Goal: Navigation & Orientation: Find specific page/section

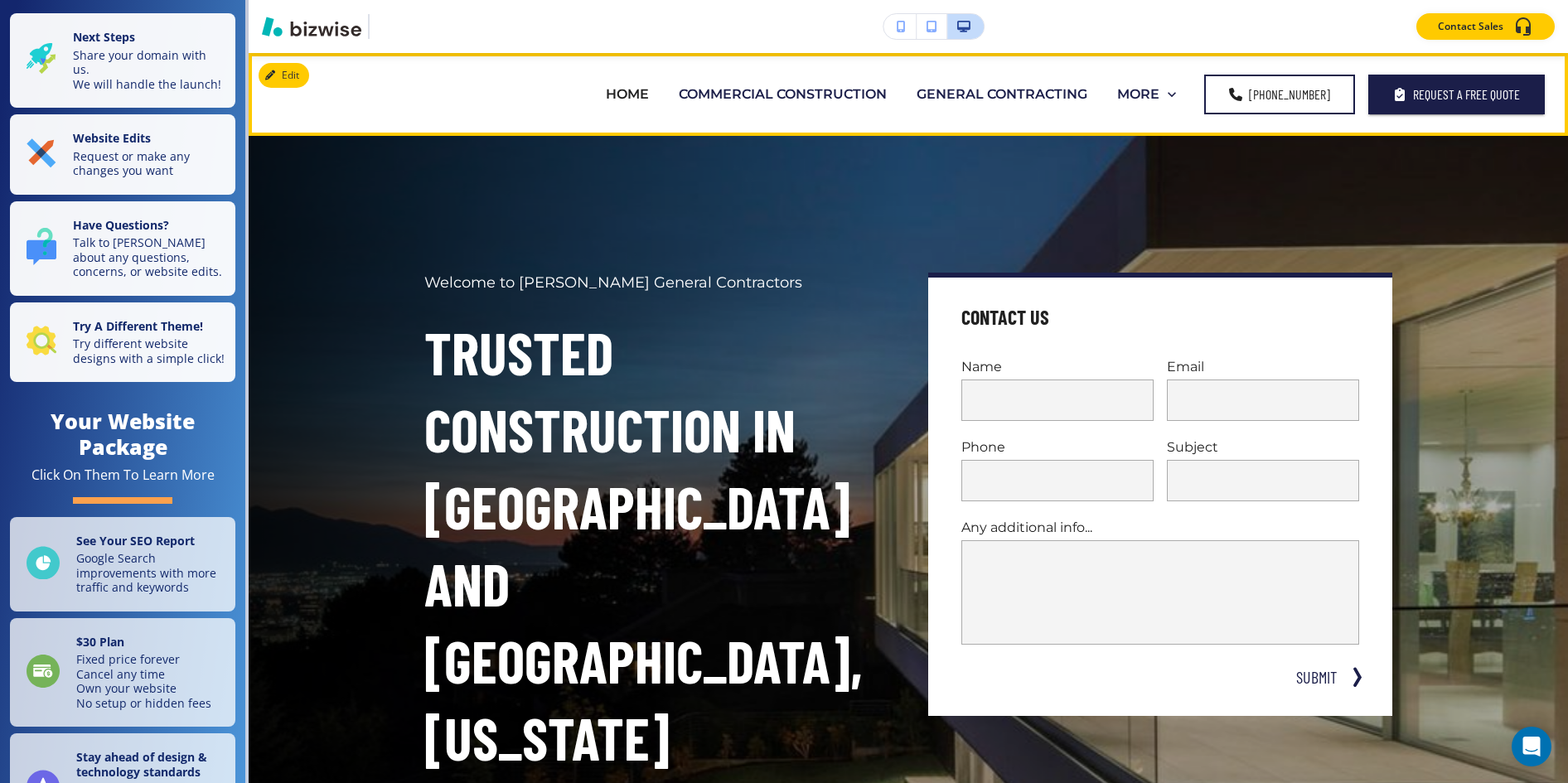
click at [679, 96] on p "COMMERCIAL CONSTRUCTION" at bounding box center [783, 94] width 208 height 19
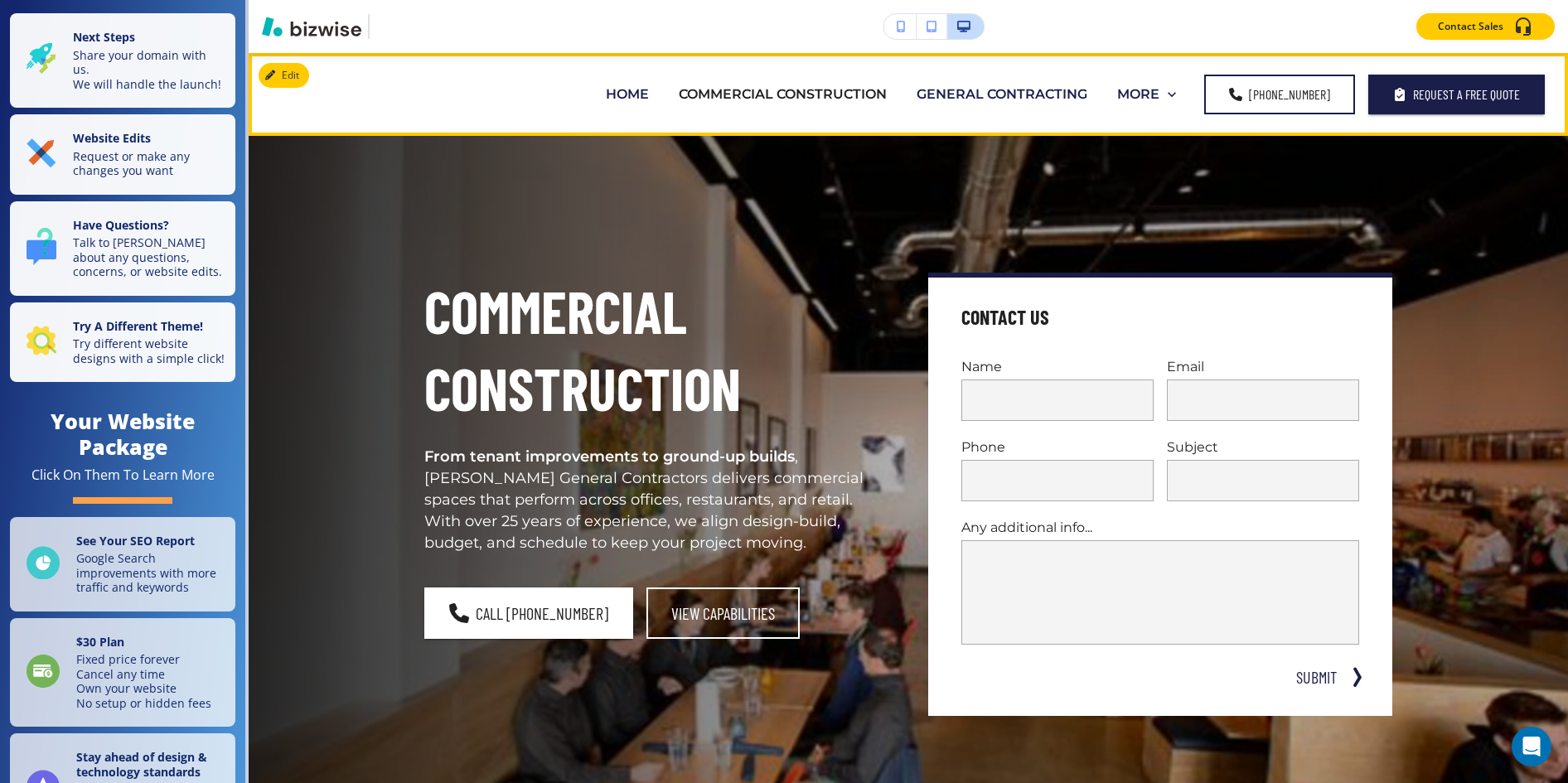
click at [917, 94] on p "GENERAL CONTRACTING" at bounding box center [1002, 94] width 171 height 19
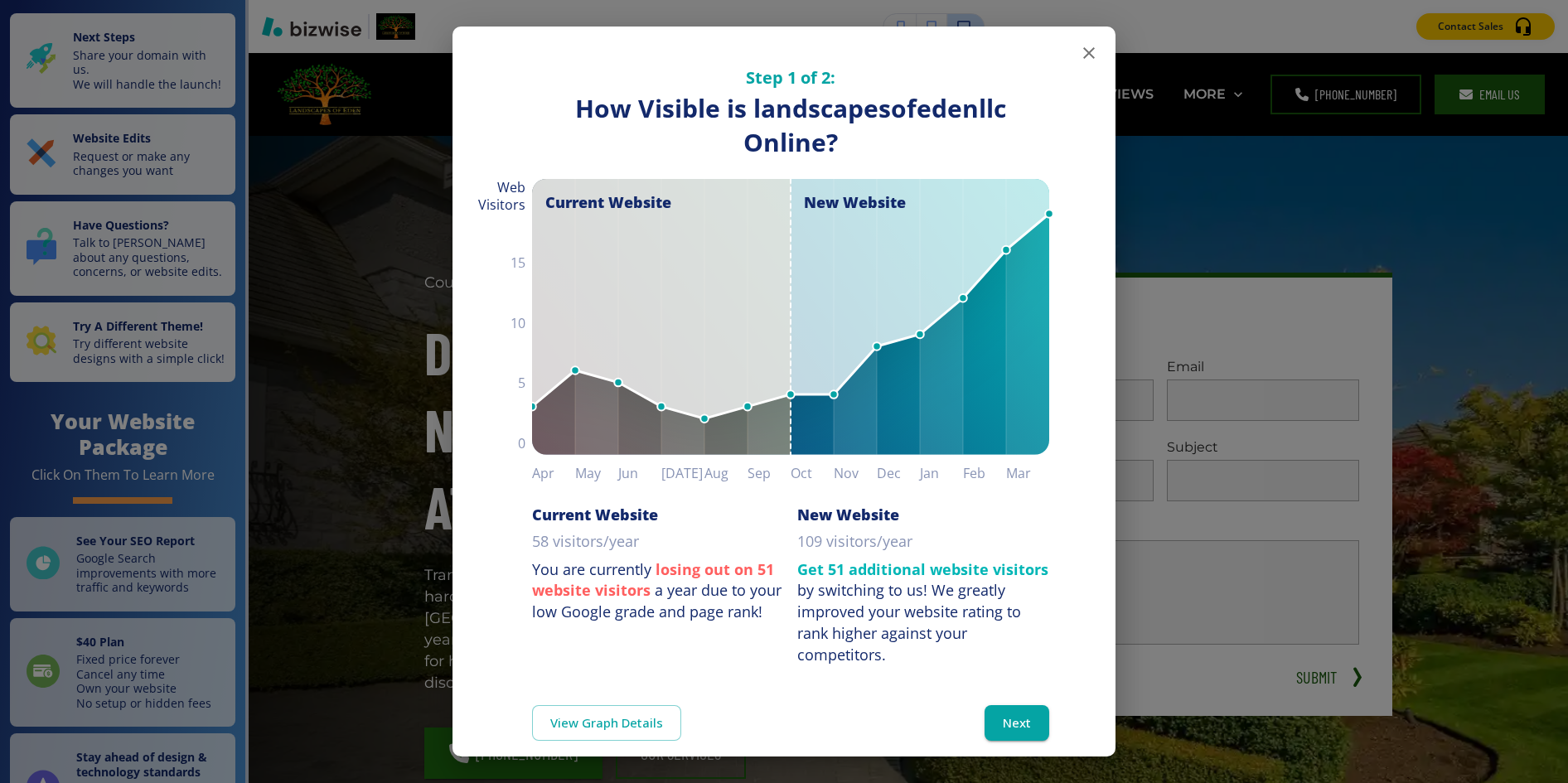
click at [1087, 53] on icon "button" at bounding box center [1089, 53] width 20 height 20
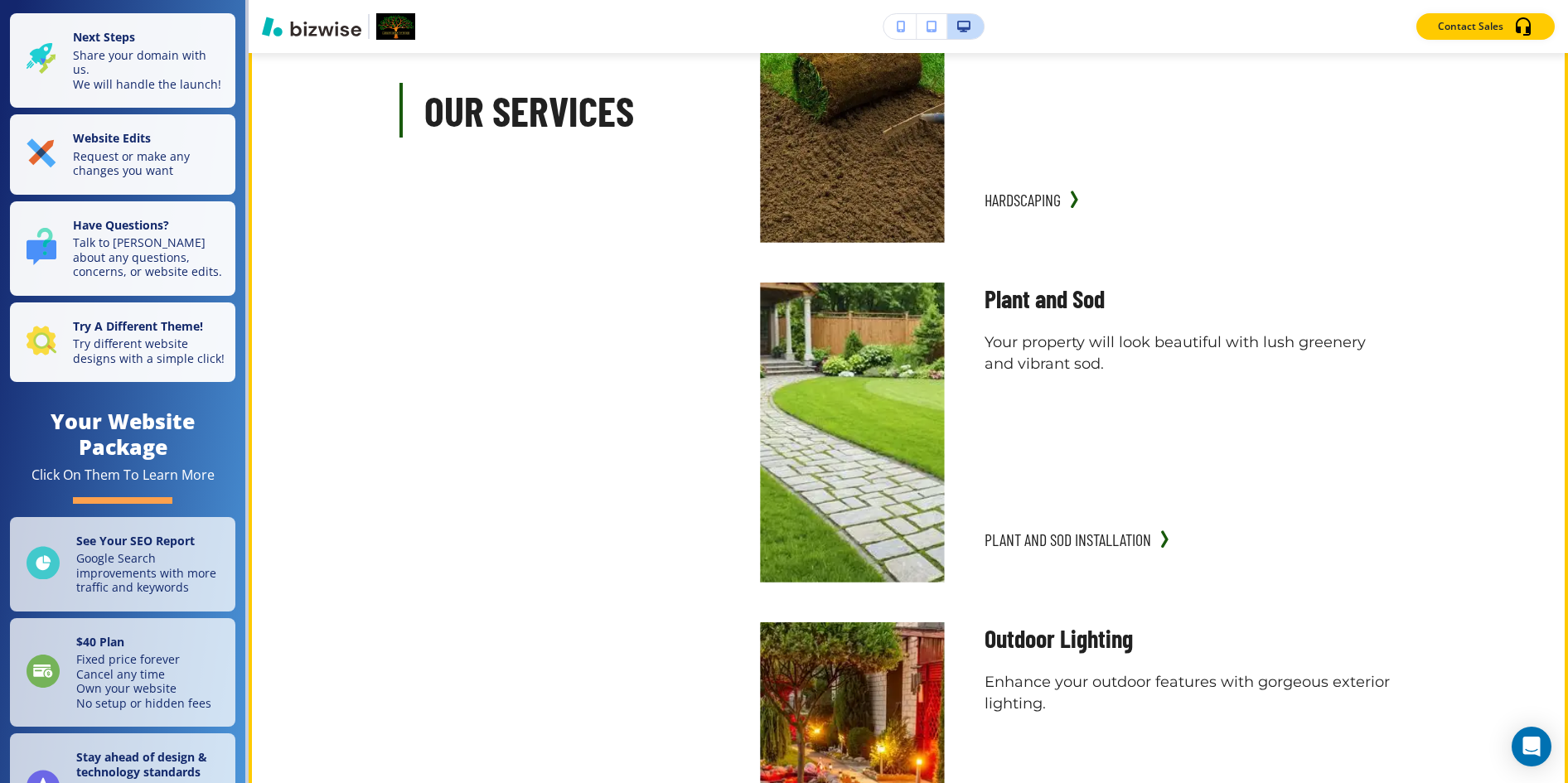
scroll to position [2523, 0]
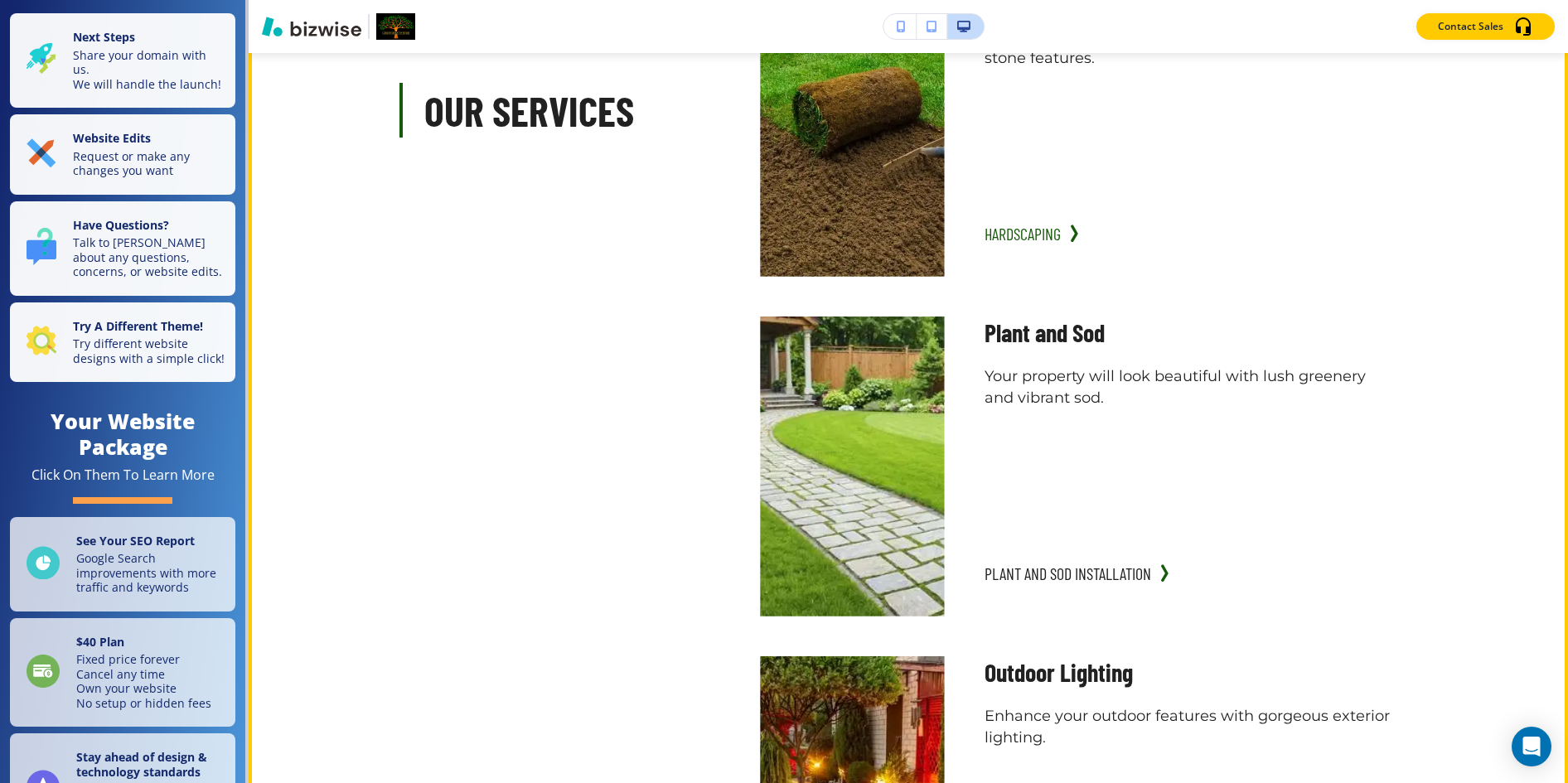
click at [1041, 217] on button "Hardscaping" at bounding box center [1022, 233] width 76 height 33
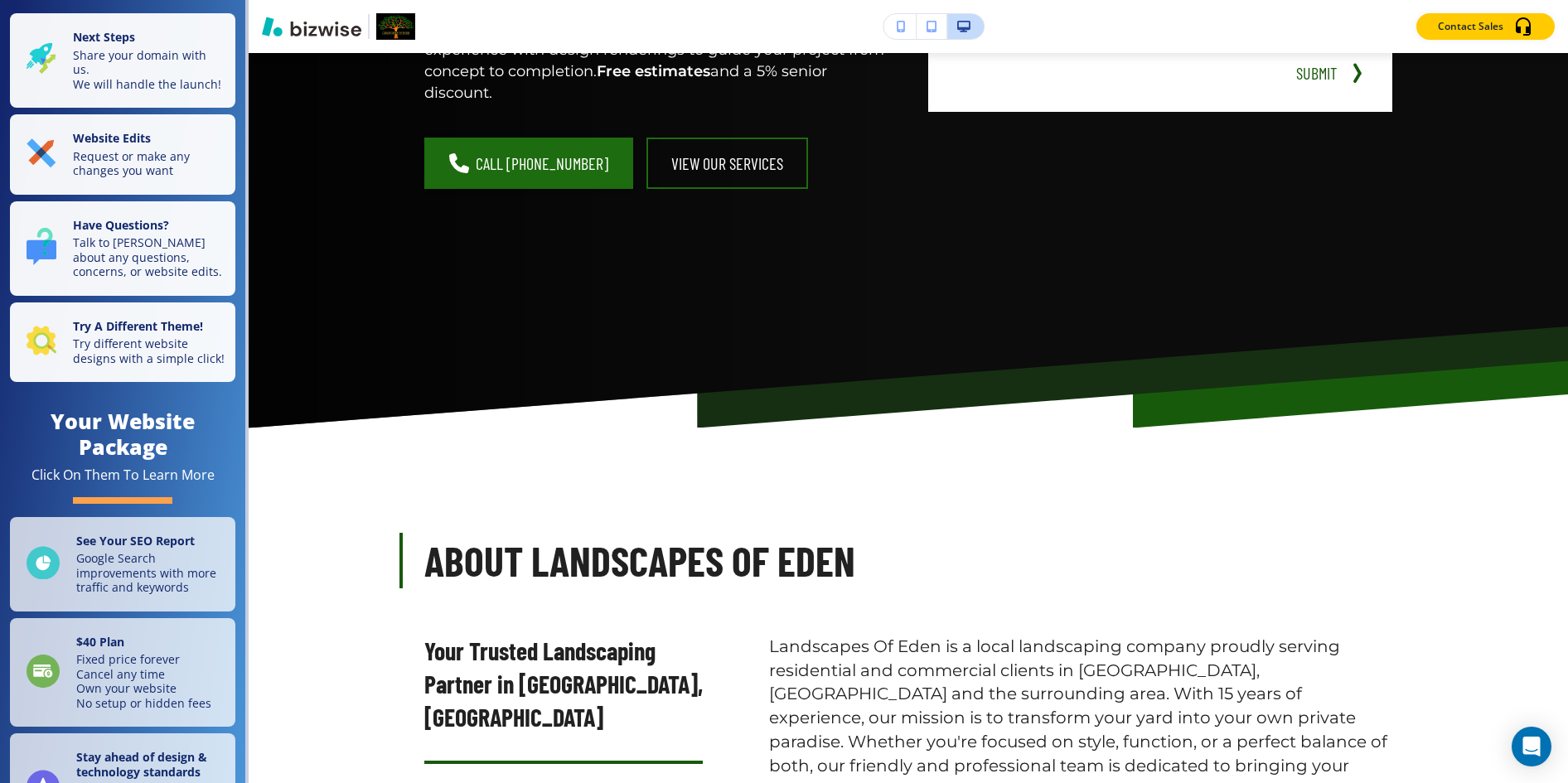
scroll to position [0, 0]
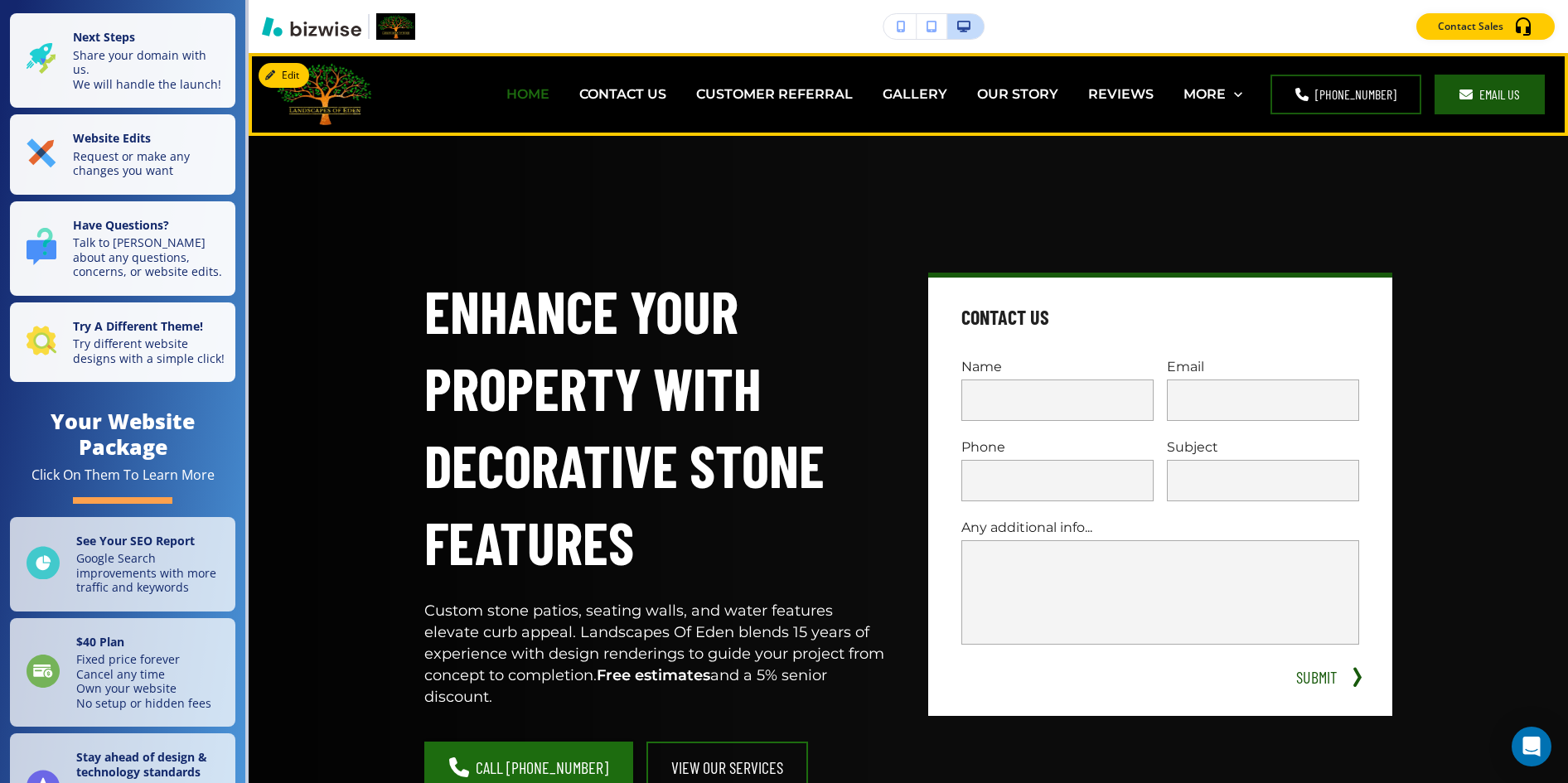
click at [542, 100] on p "HOME" at bounding box center [528, 94] width 43 height 19
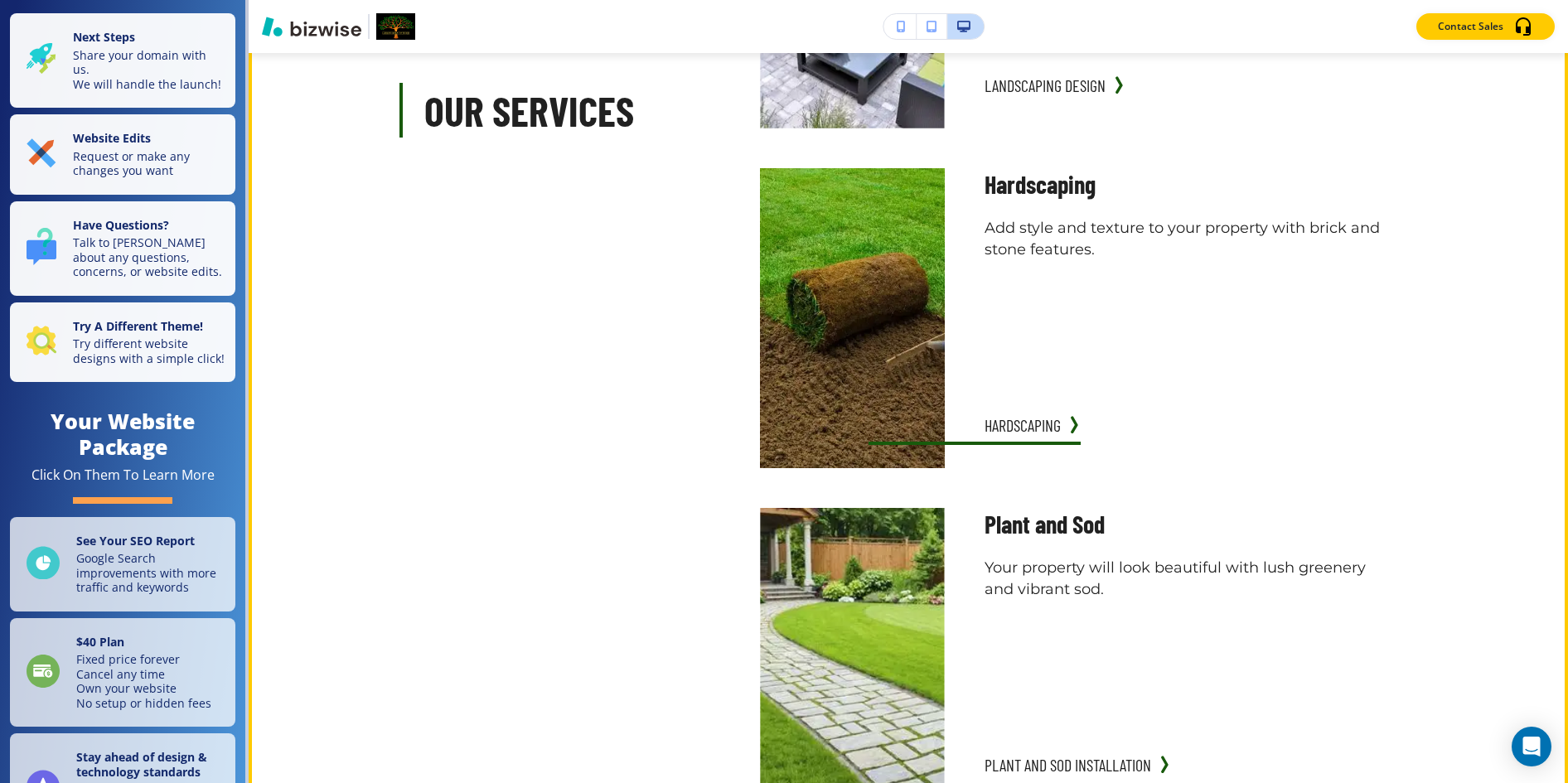
scroll to position [2127, 0]
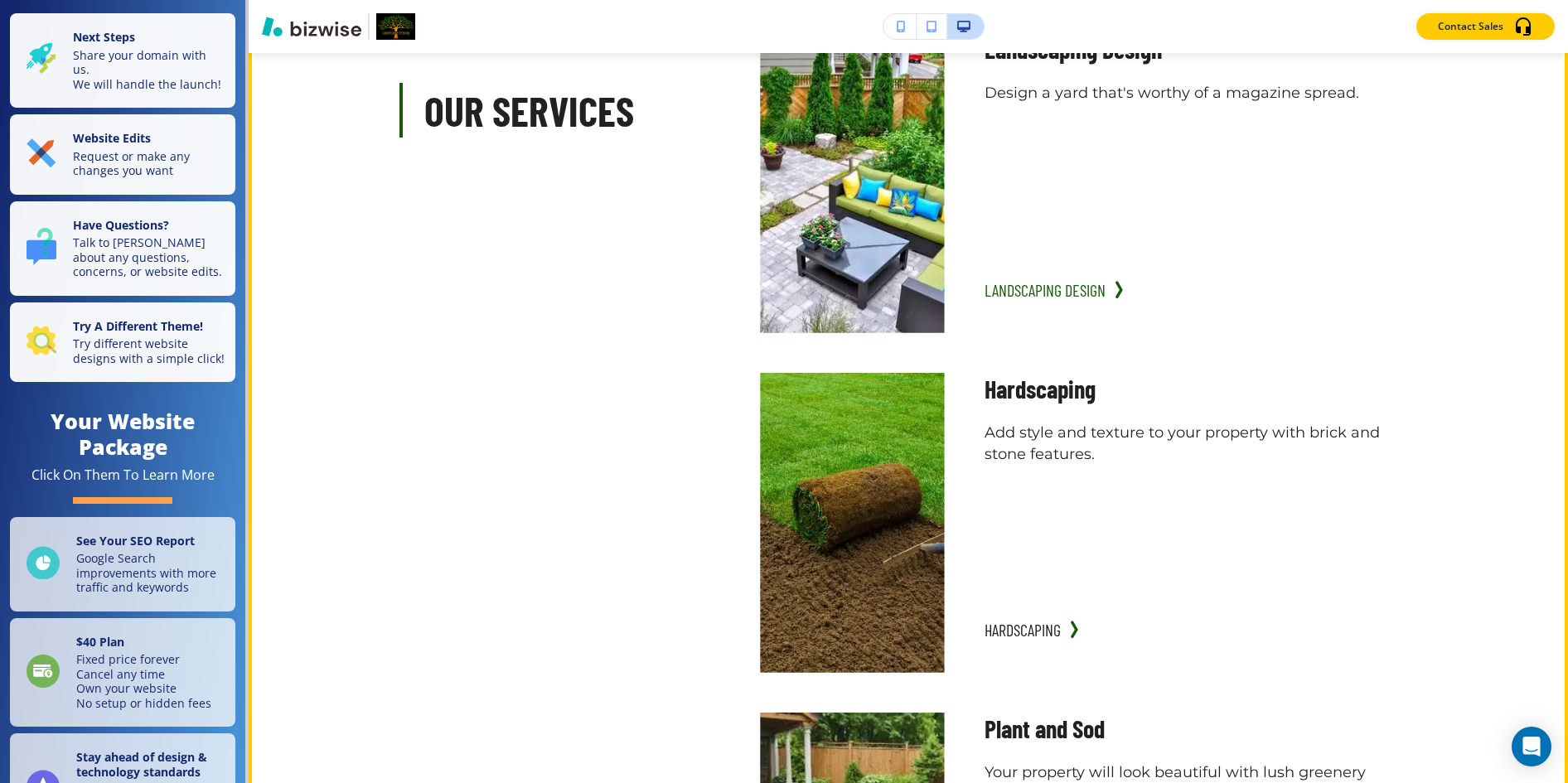
click at [1052, 275] on button "Landscaping Design" at bounding box center [1045, 290] width 121 height 33
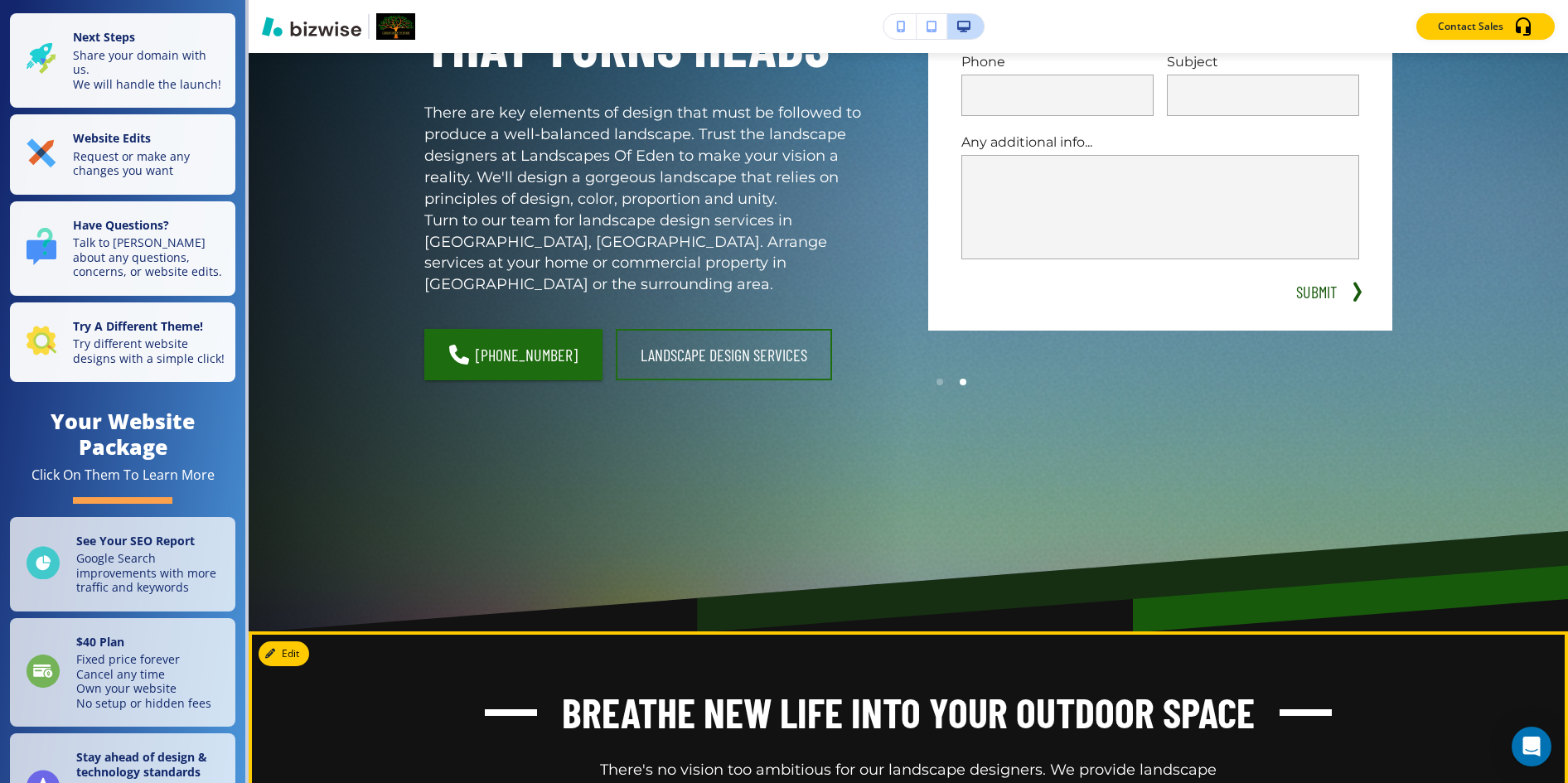
scroll to position [0, 0]
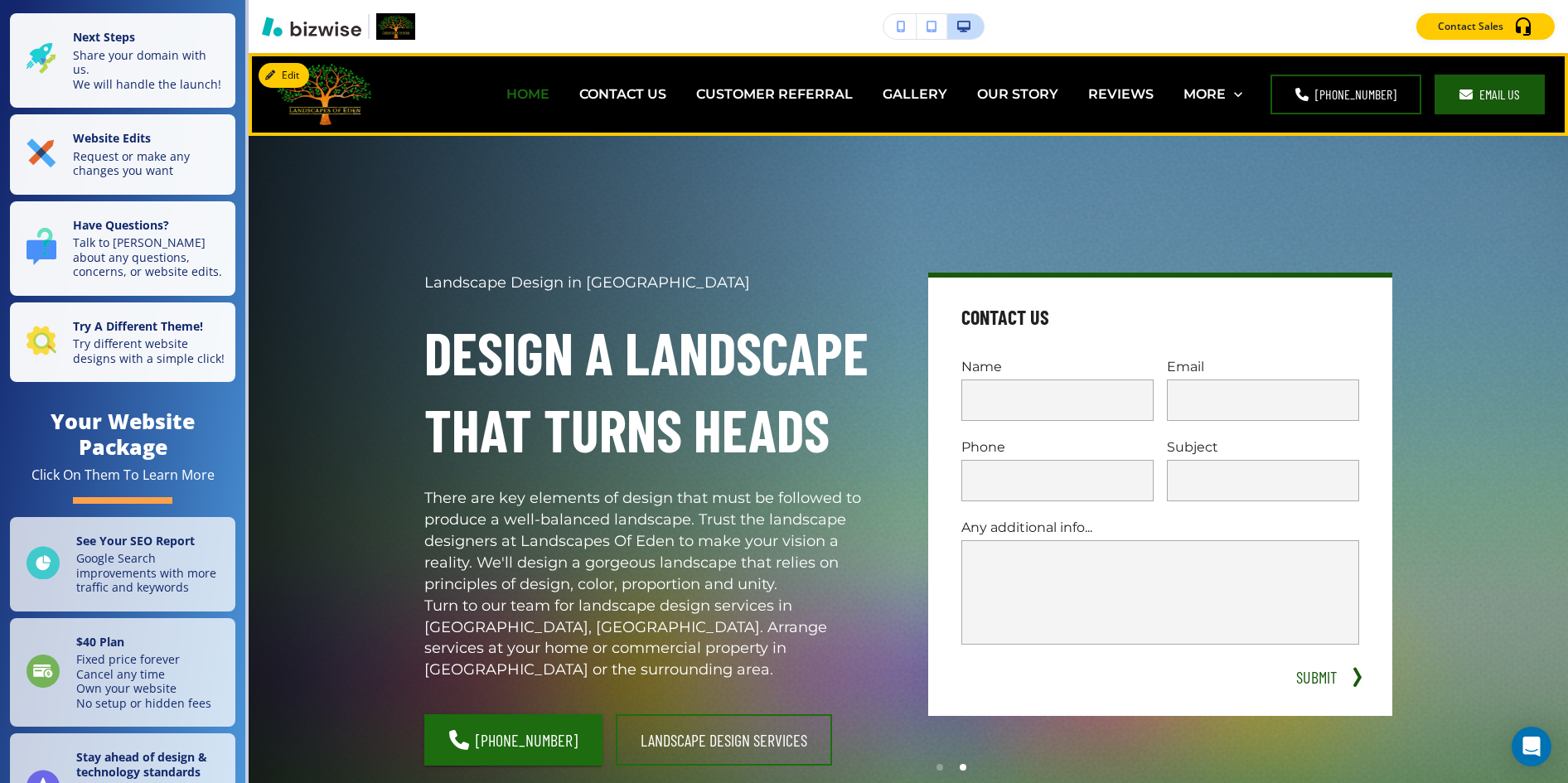
click at [549, 100] on p "HOME" at bounding box center [528, 94] width 43 height 19
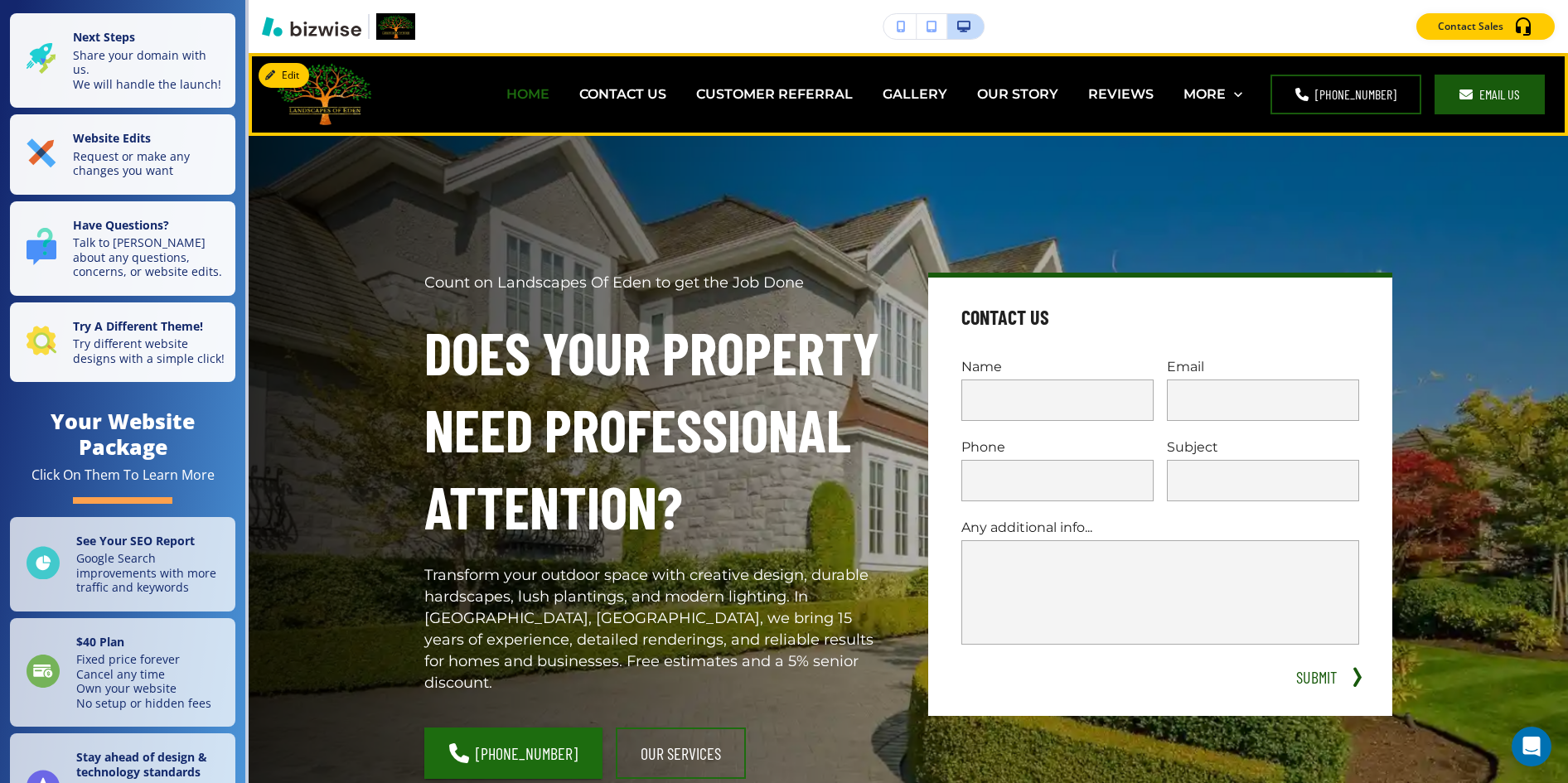
click at [549, 95] on p "HOME" at bounding box center [528, 94] width 43 height 19
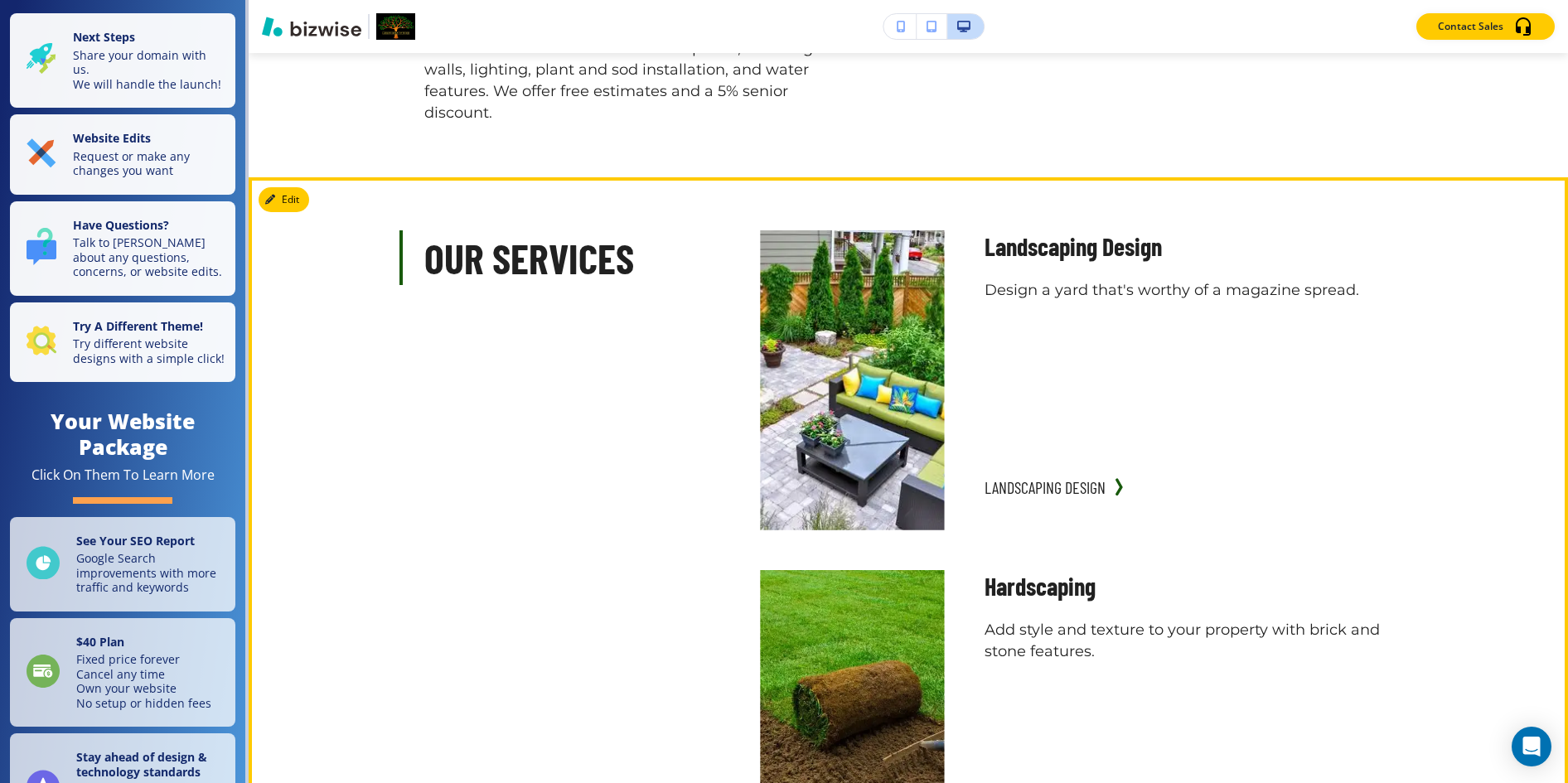
scroll to position [1939, 0]
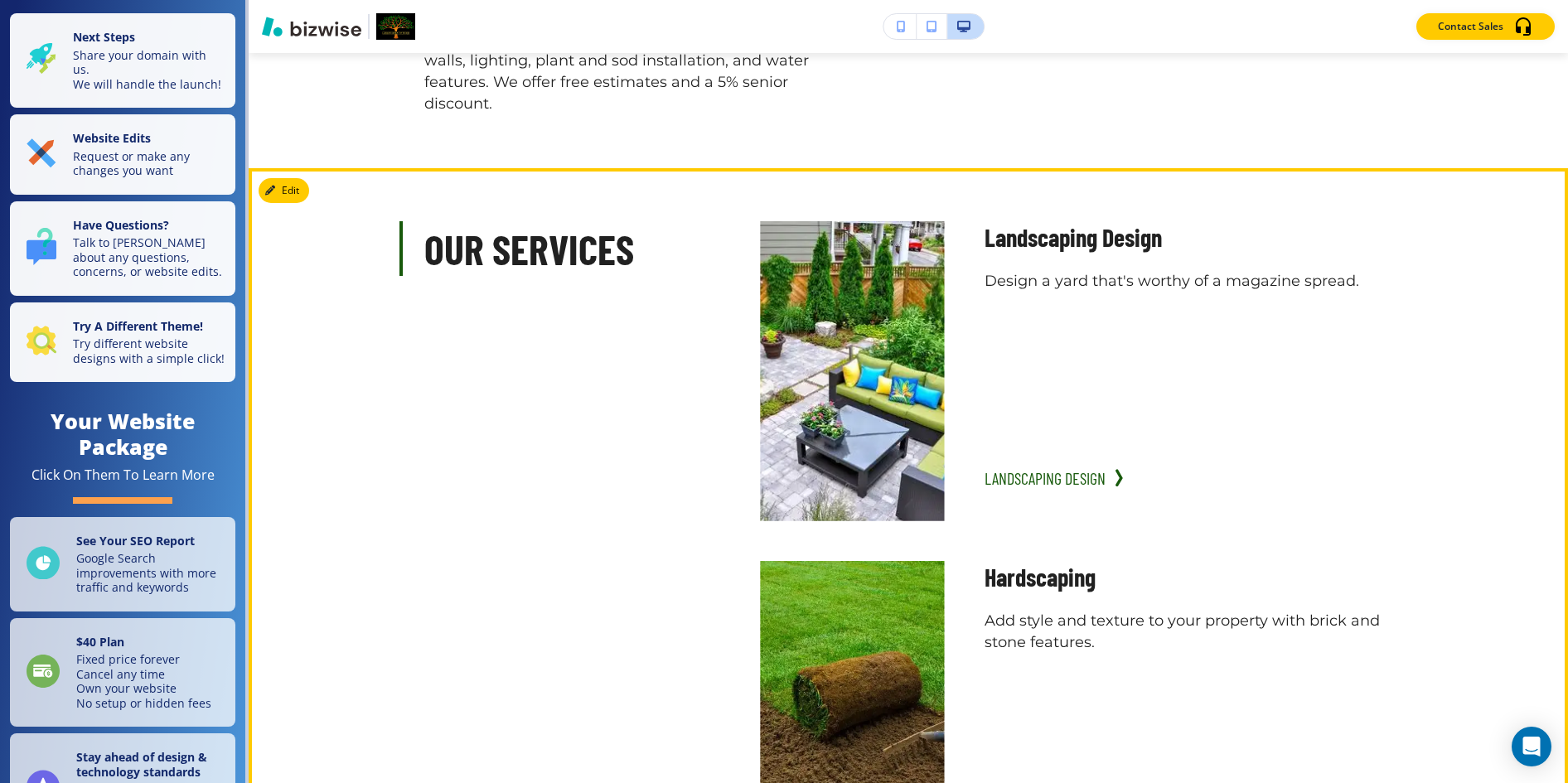
click at [1053, 461] on button "Landscaping Design" at bounding box center [1045, 478] width 121 height 33
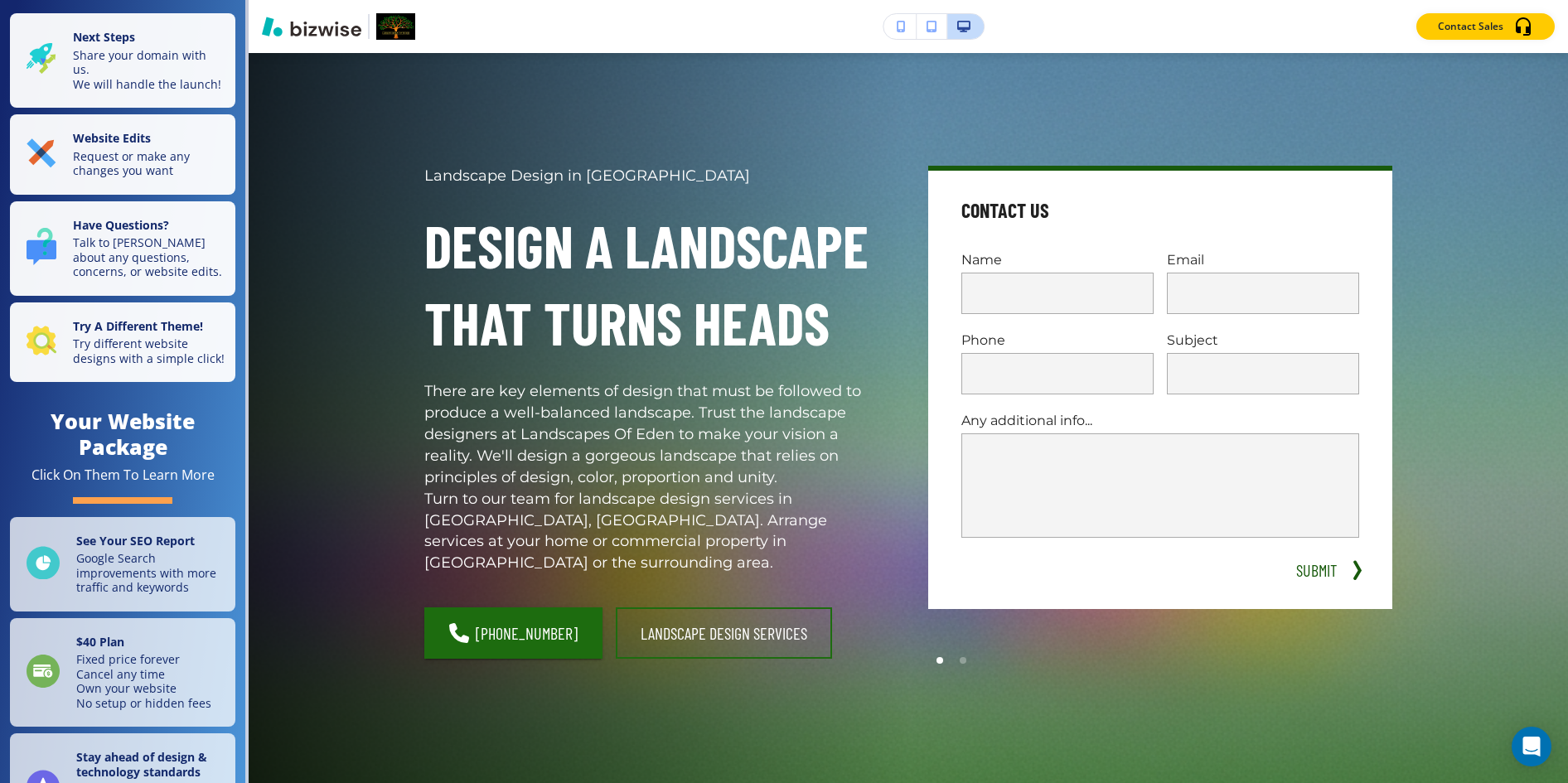
scroll to position [0, 0]
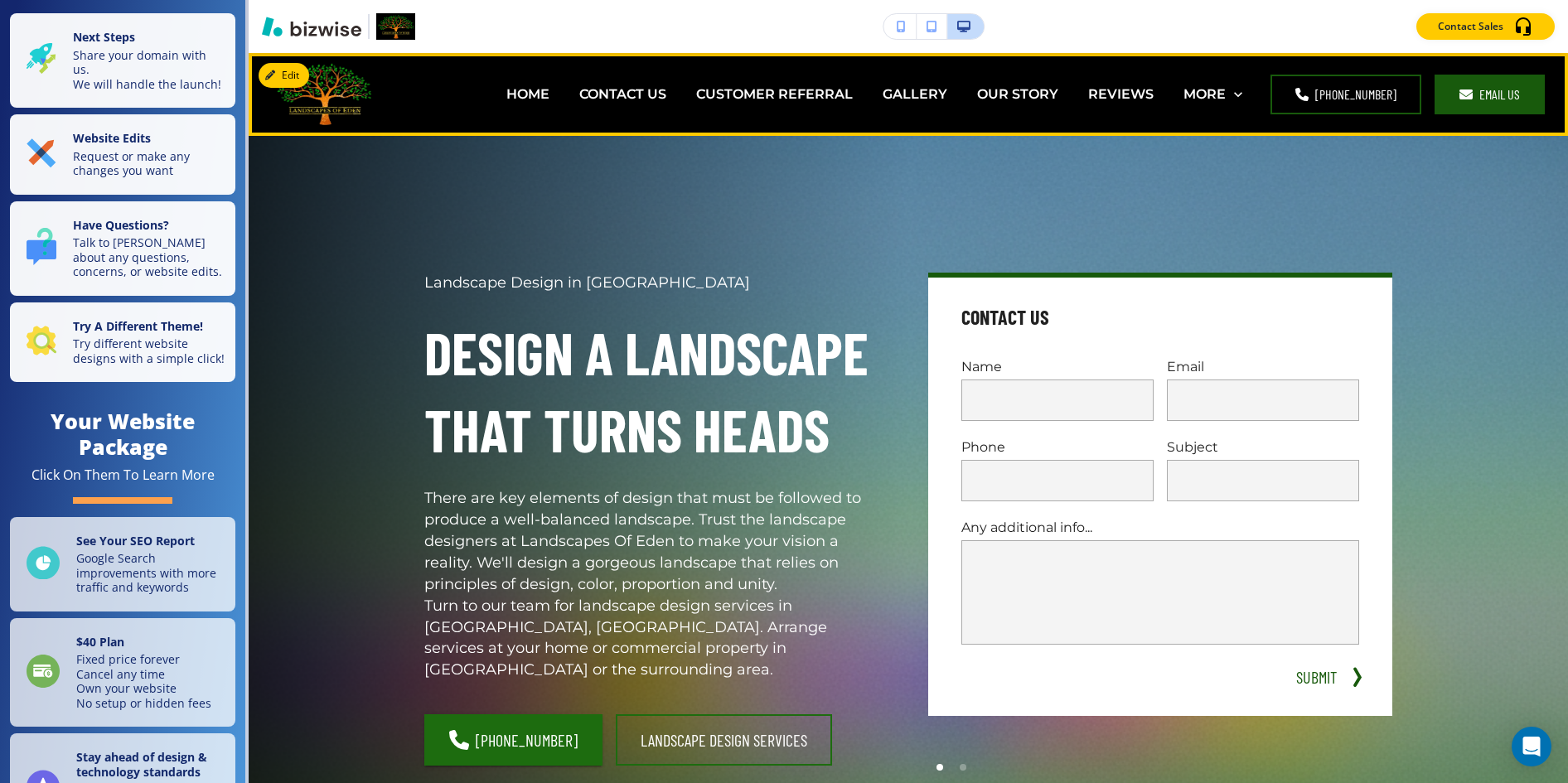
click at [830, 83] on div "CUSTOMER REFERRAL" at bounding box center [774, 94] width 186 height 66
click at [831, 96] on p "CUSTOMER REFERRAL" at bounding box center [774, 94] width 156 height 19
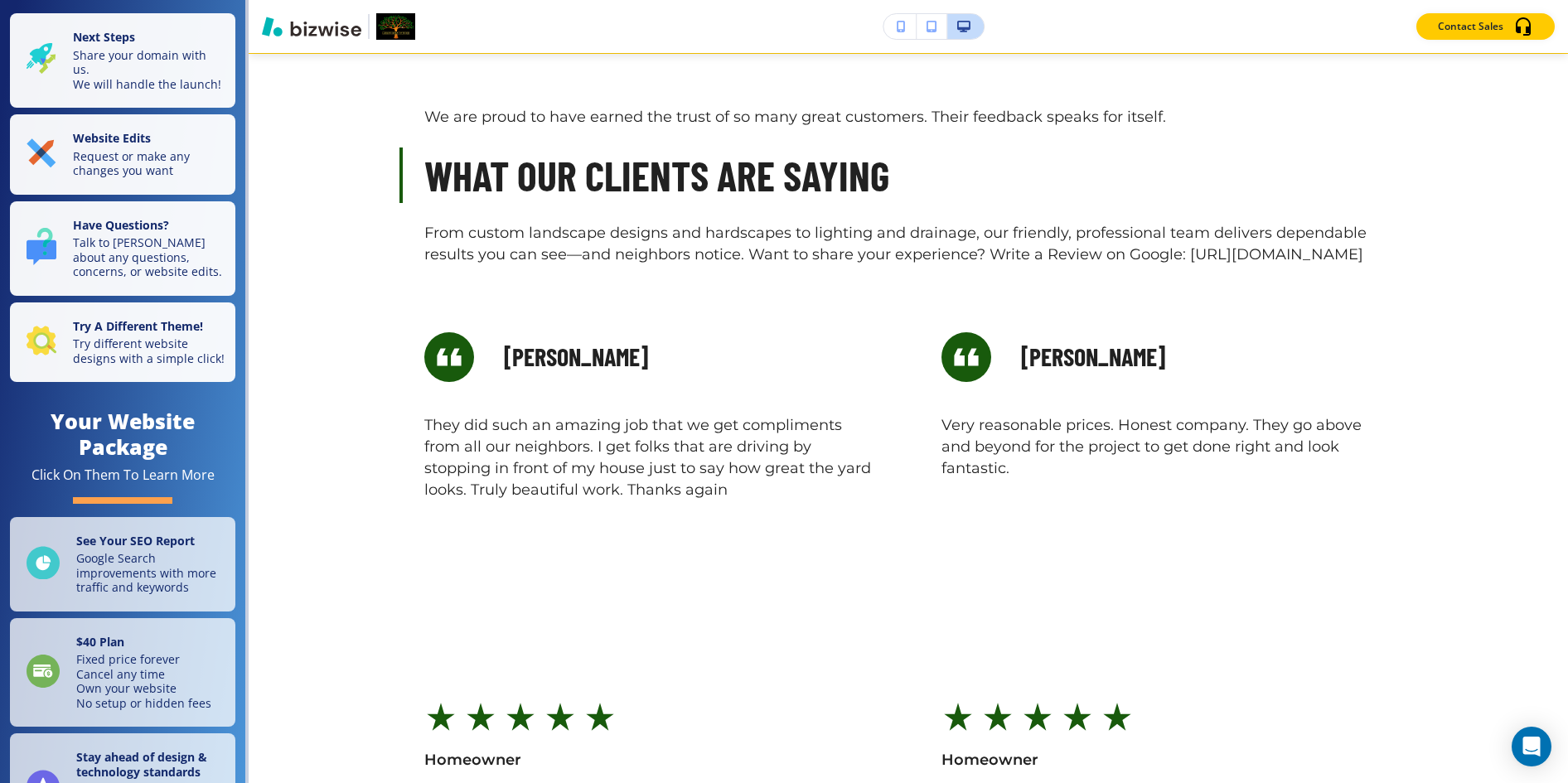
scroll to position [1875, 0]
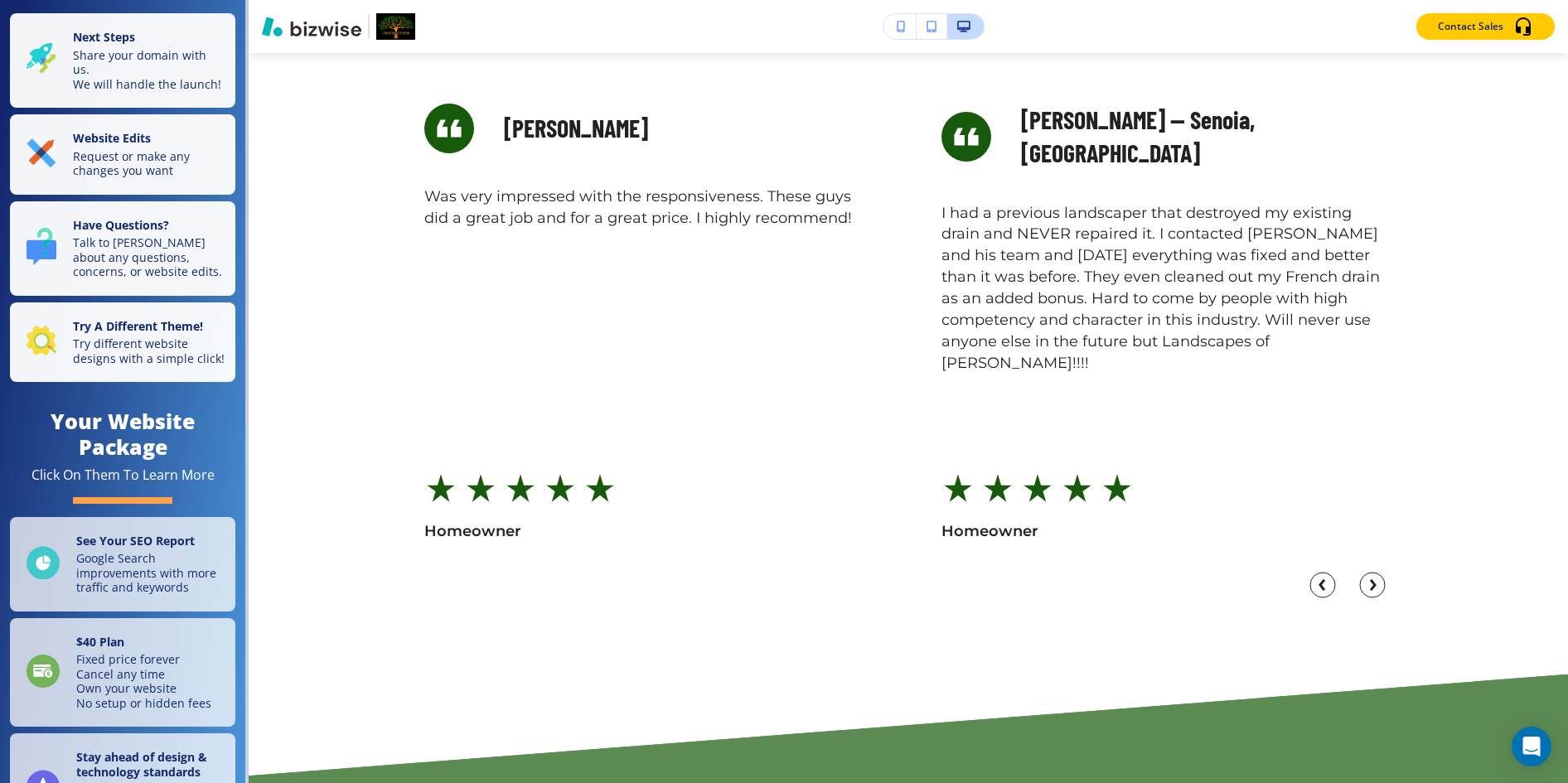
drag, startPoint x: 974, startPoint y: 36, endPoint x: 941, endPoint y: 17, distance: 38.1
click at [941, 17] on div at bounding box center [933, 26] width 102 height 26
